Goal: Information Seeking & Learning: Learn about a topic

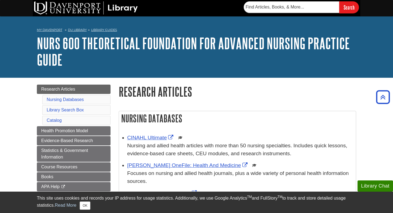
scroll to position [78, 0]
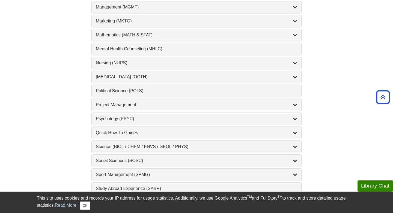
scroll to position [506, 0]
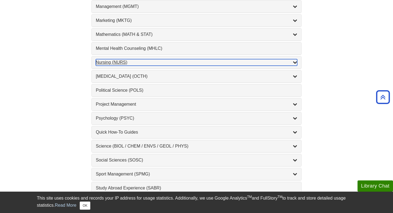
click at [134, 65] on div "Nursing (NURS) , 14 guides" at bounding box center [197, 62] width 202 height 7
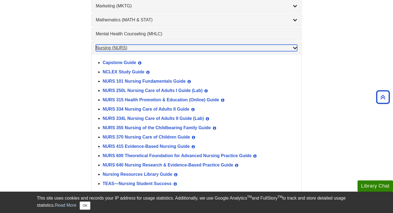
scroll to position [522, 0]
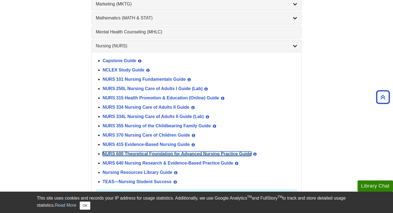
click at [131, 153] on link "NURS 600 Theoretical Foundation for Advanced Nursing Practice Guide" at bounding box center [177, 153] width 149 height 5
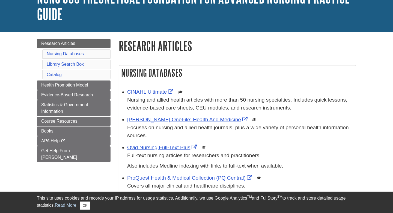
scroll to position [46, 0]
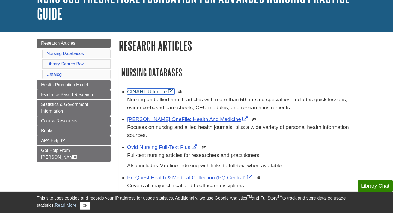
click at [154, 92] on link "CINAHL Ultimate" at bounding box center [151, 92] width 48 height 6
